Goal: Information Seeking & Learning: Learn about a topic

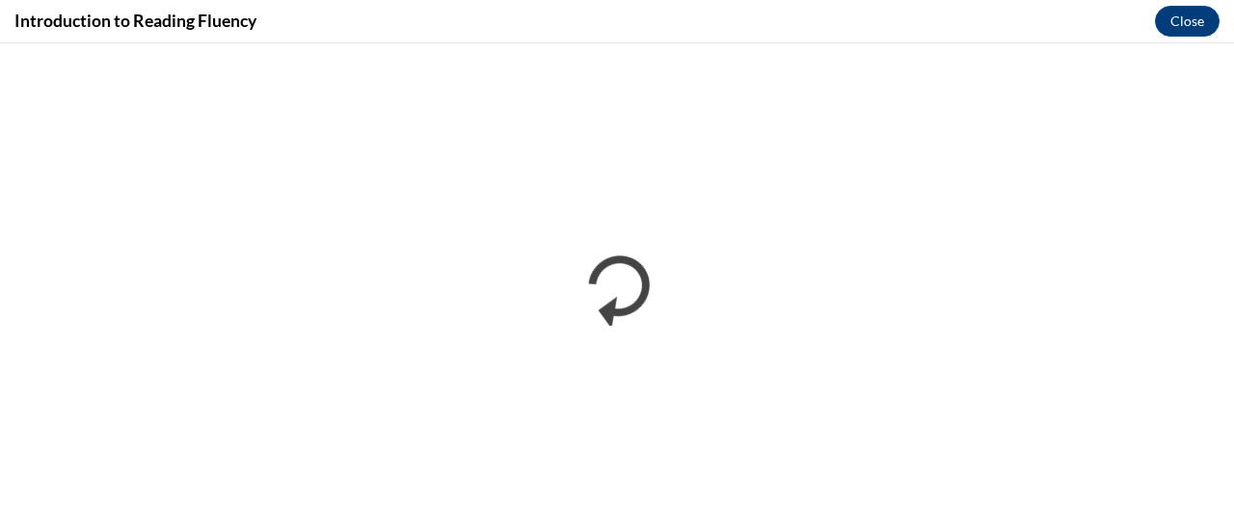
scroll to position [700, 0]
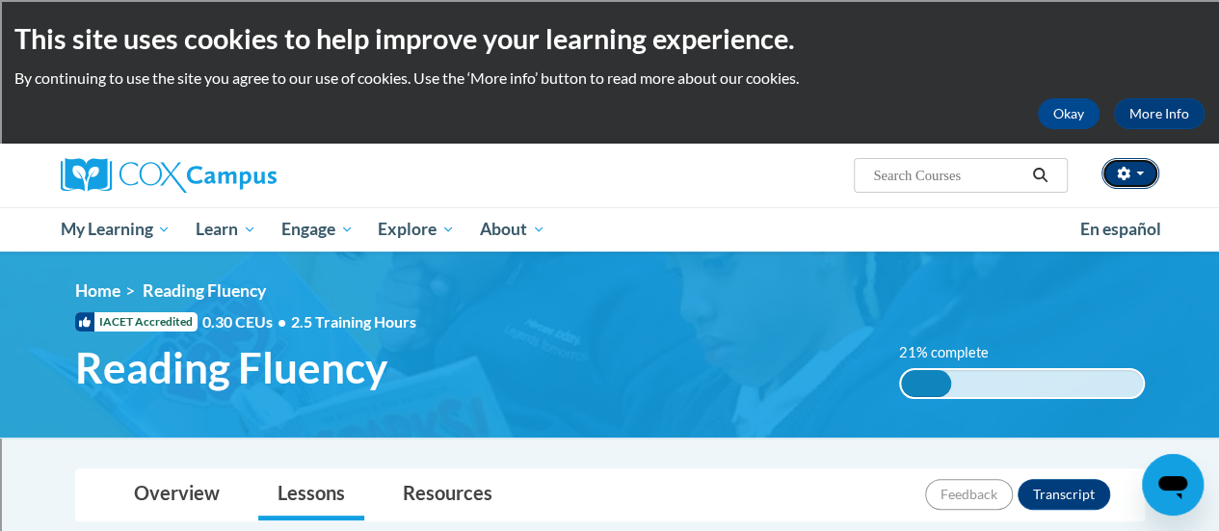
click at [1126, 170] on icon "button" at bounding box center [1123, 173] width 13 height 13
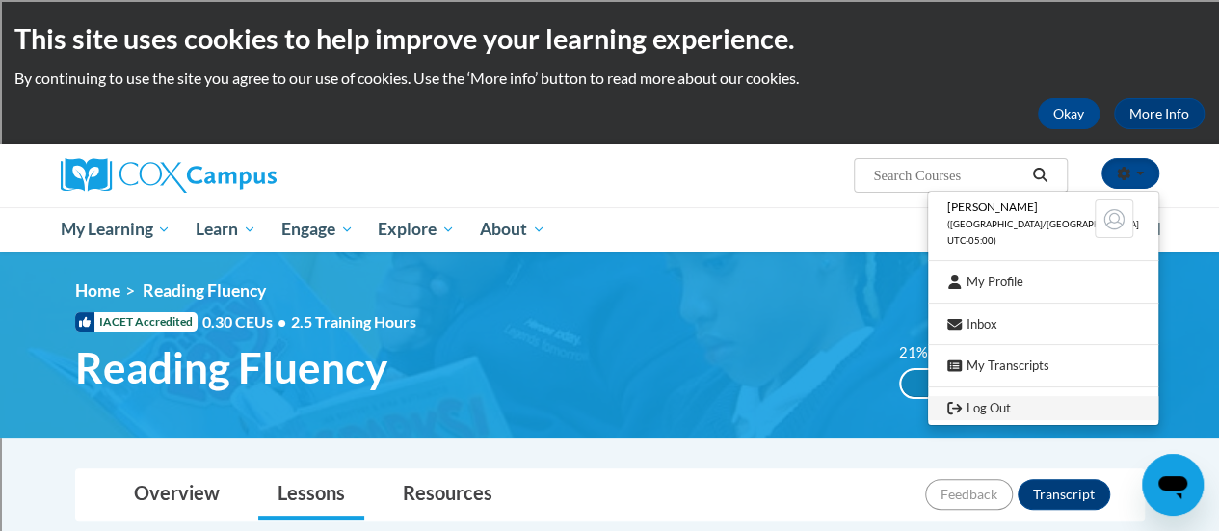
drag, startPoint x: 1125, startPoint y: 170, endPoint x: 1004, endPoint y: 411, distance: 269.4
click at [1102, 189] on div "Colleen Donovan (America/Chicago UTC-05:00) My Profile Inbox My Transcripts Log…" at bounding box center [1131, 173] width 58 height 31
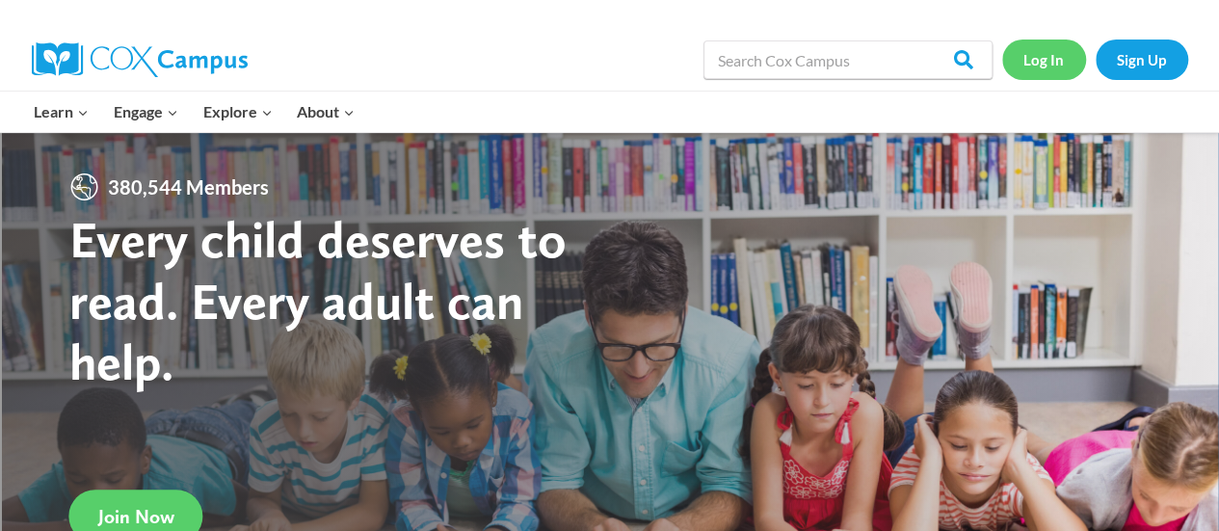
drag, startPoint x: 0, startPoint y: 0, endPoint x: 1040, endPoint y: 62, distance: 1041.8
click at [1040, 62] on link "Log In" at bounding box center [1044, 60] width 84 height 40
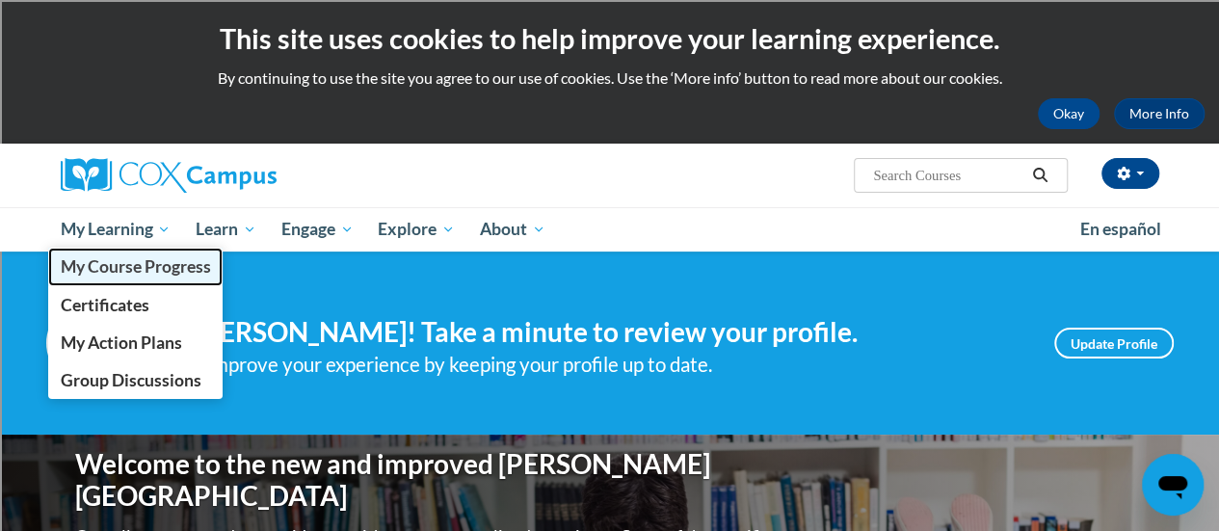
click at [139, 264] on span "My Course Progress" at bounding box center [135, 266] width 150 height 20
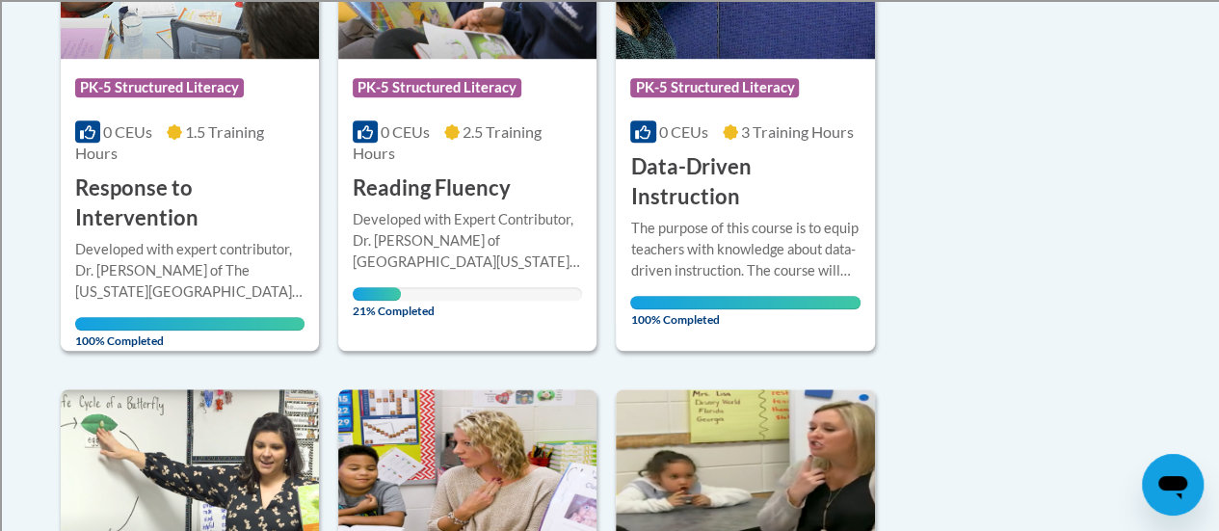
scroll to position [636, 0]
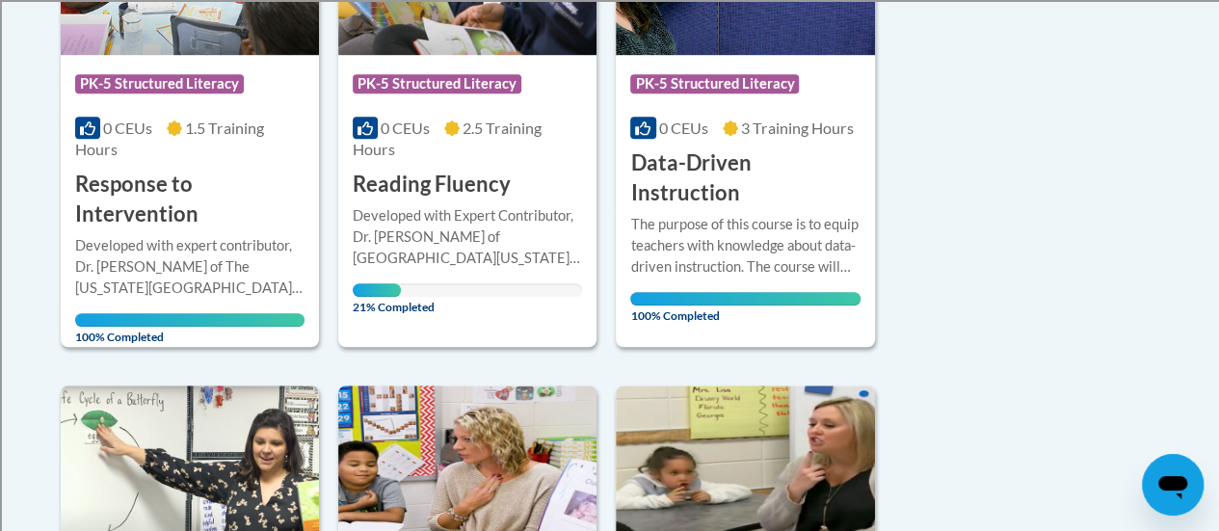
click at [476, 175] on h3 "Reading Fluency" at bounding box center [432, 185] width 158 height 30
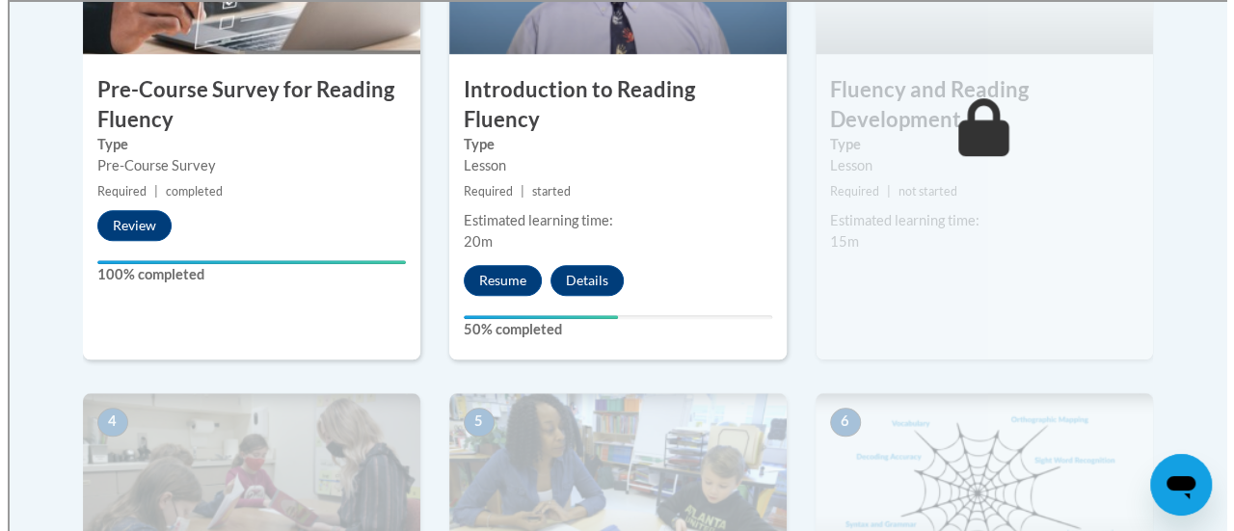
scroll to position [793, 0]
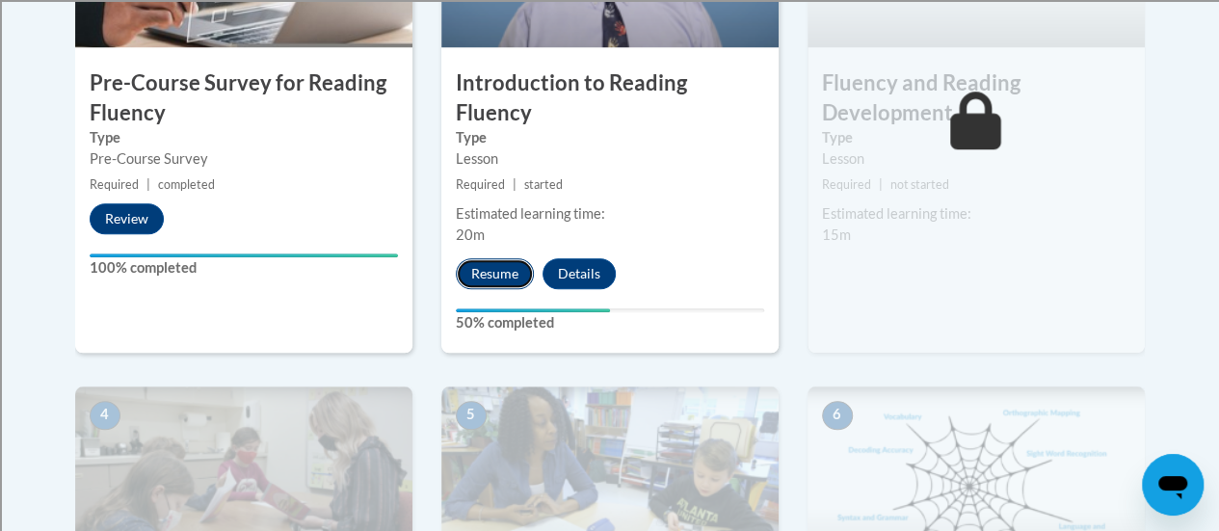
click at [487, 258] on button "Resume" at bounding box center [495, 273] width 78 height 31
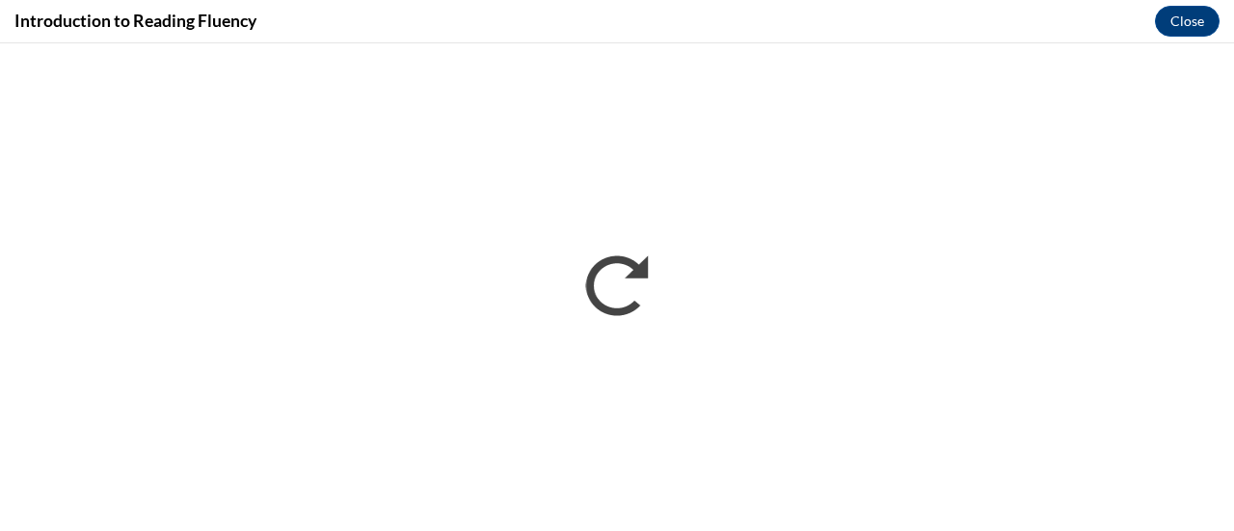
scroll to position [0, 0]
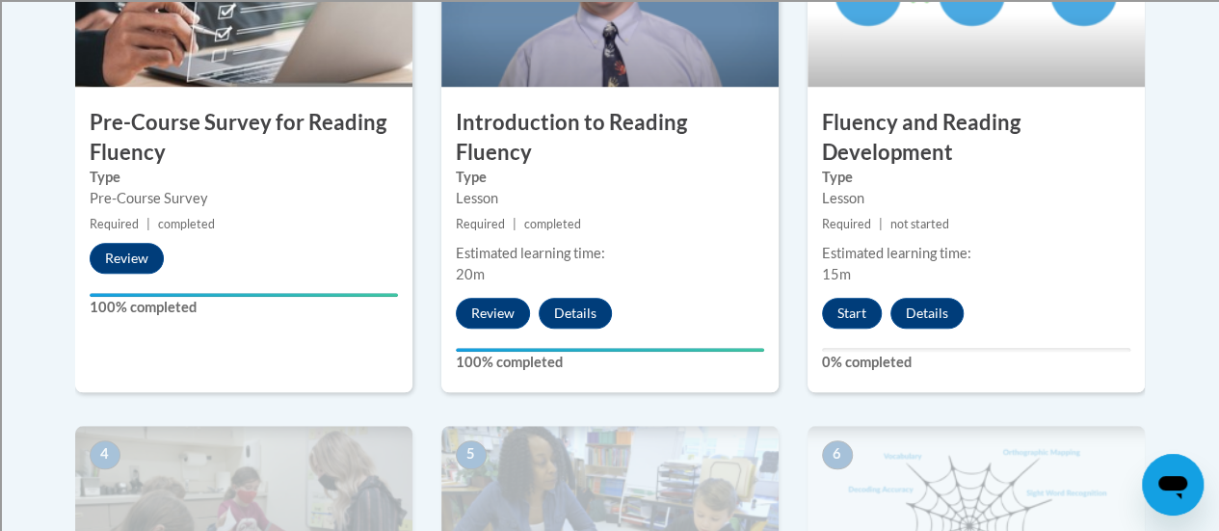
drag, startPoint x: 1228, startPoint y: 41, endPoint x: 1227, endPoint y: 191, distance: 149.4
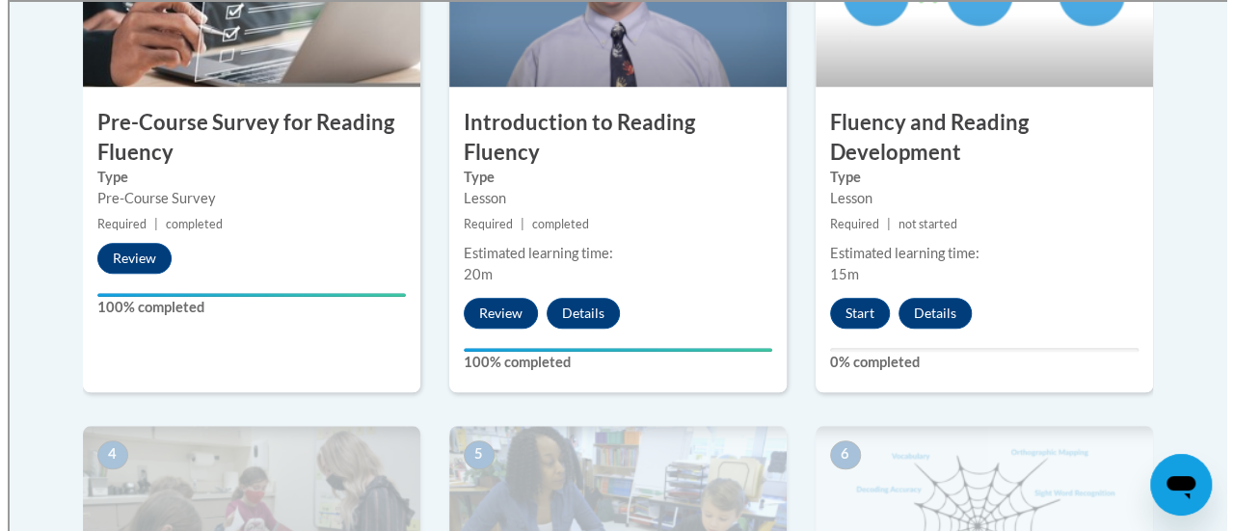
scroll to position [757, 0]
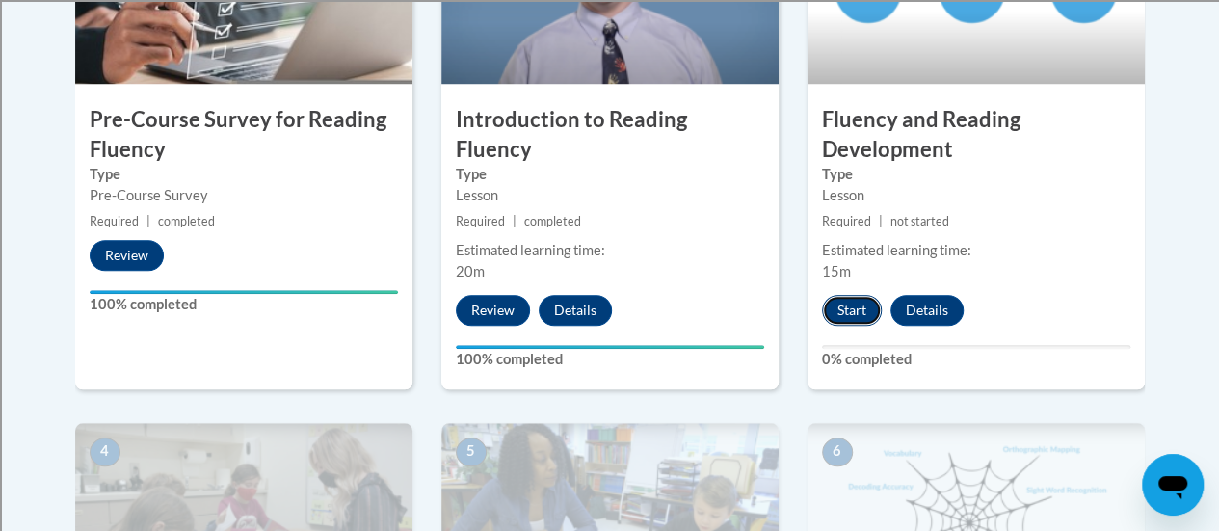
click at [848, 315] on button "Start" at bounding box center [852, 310] width 60 height 31
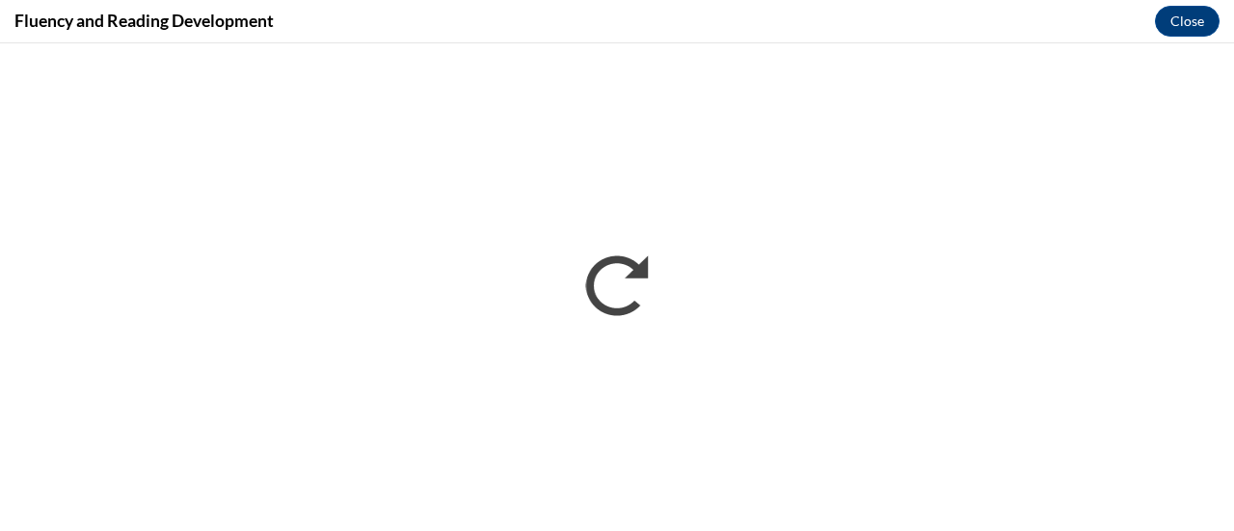
scroll to position [0, 0]
